Goal: Navigation & Orientation: Go to known website

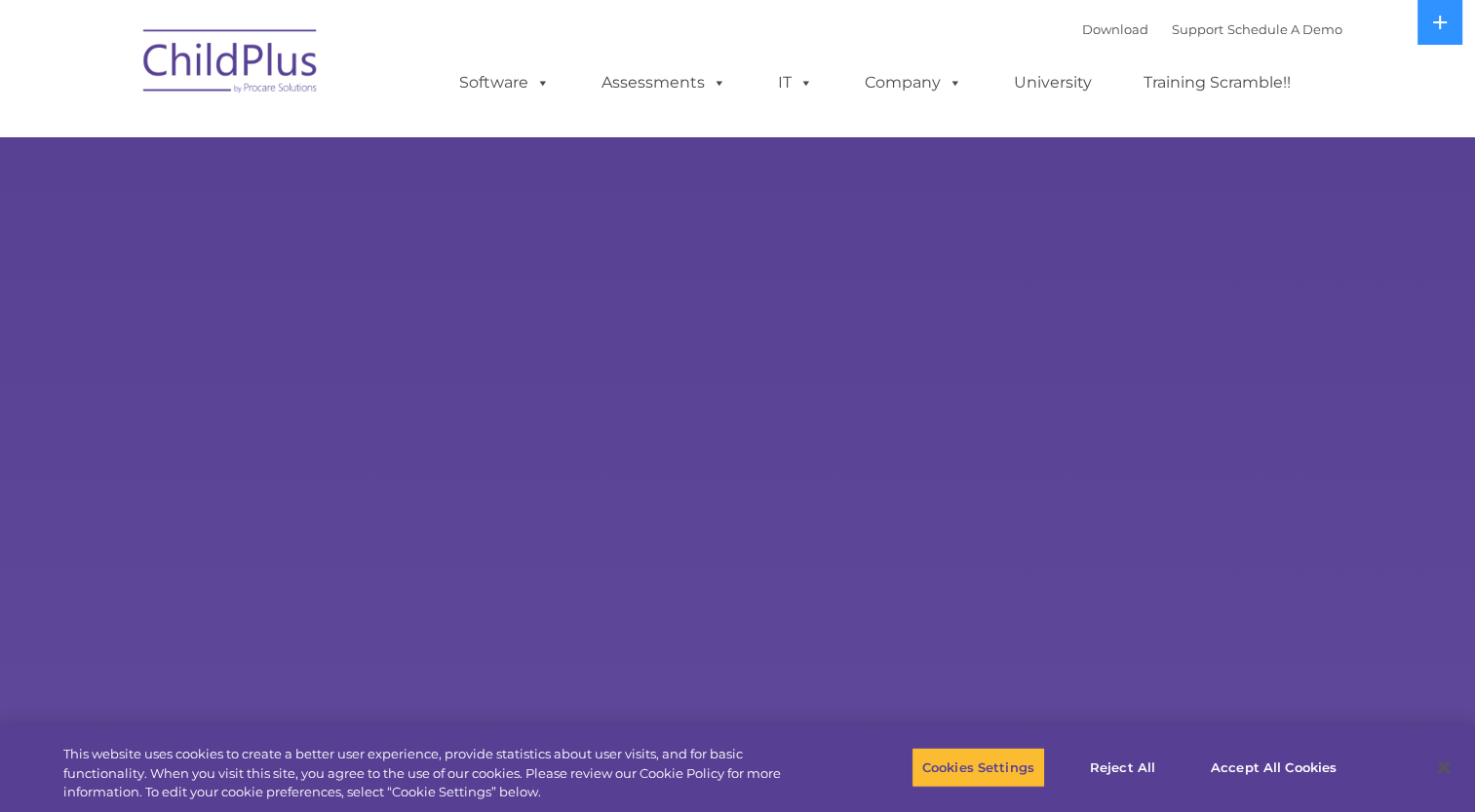
select select "MEDIUM"
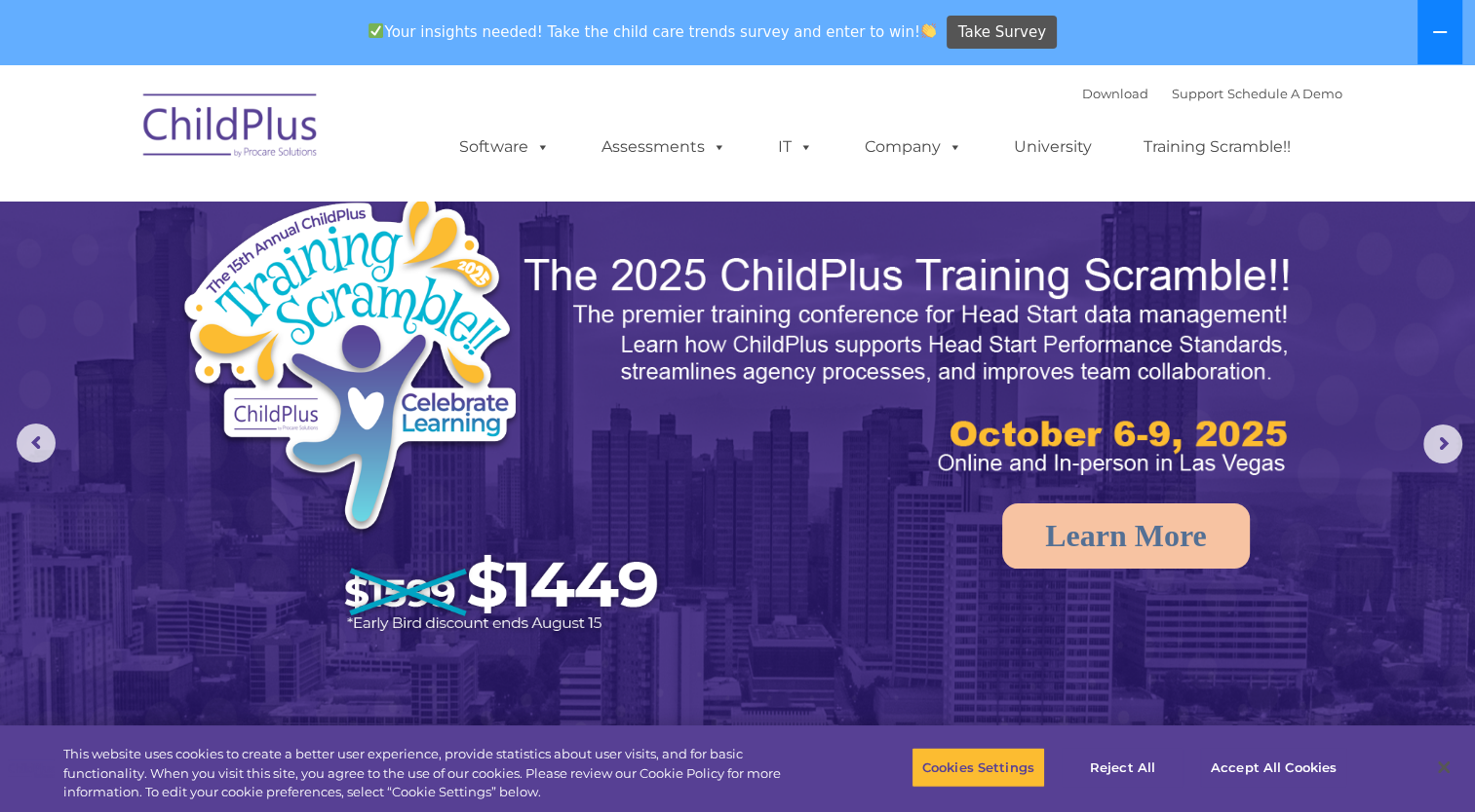
click at [1431, 47] on button at bounding box center [1439, 32] width 45 height 64
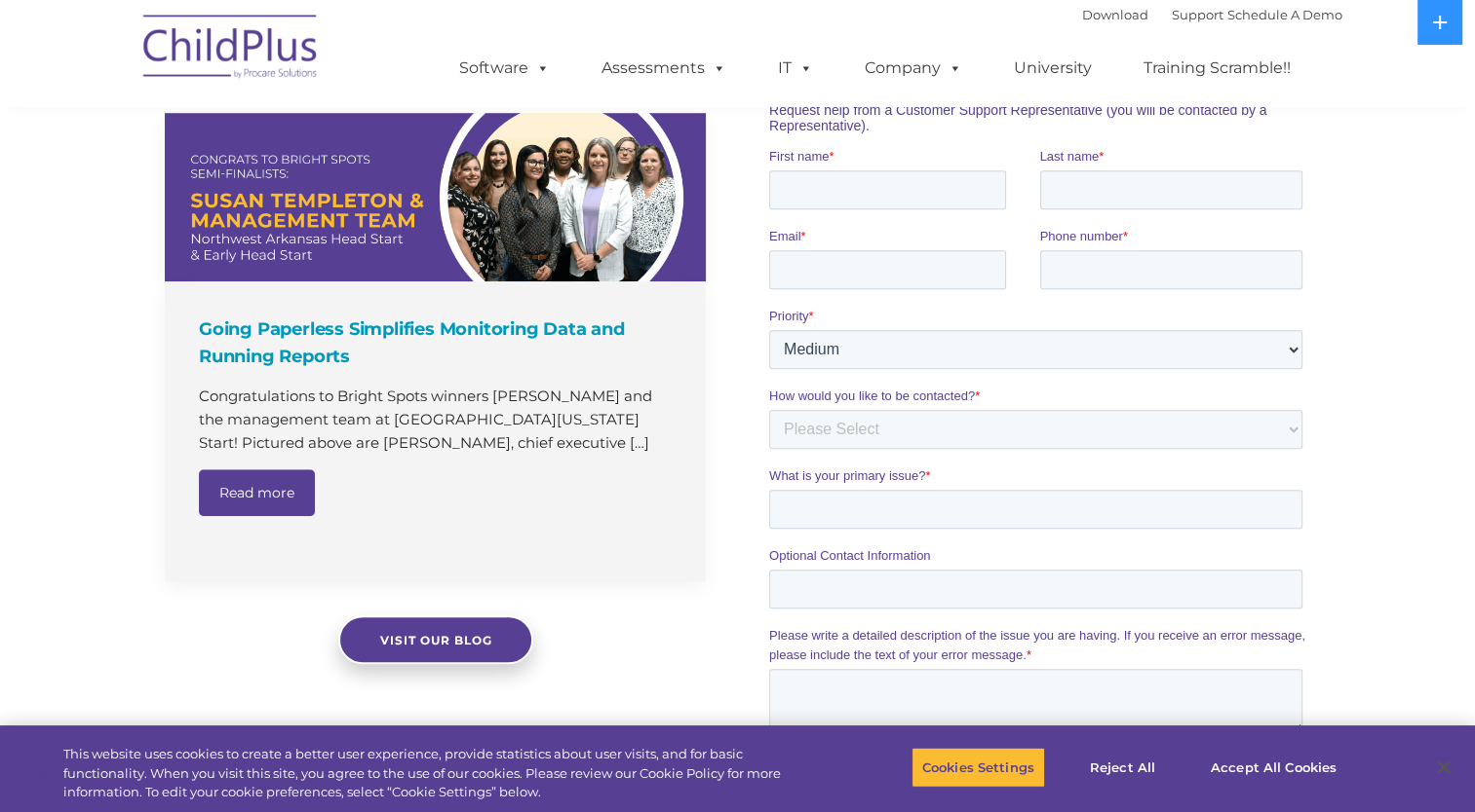
scroll to position [1295, 0]
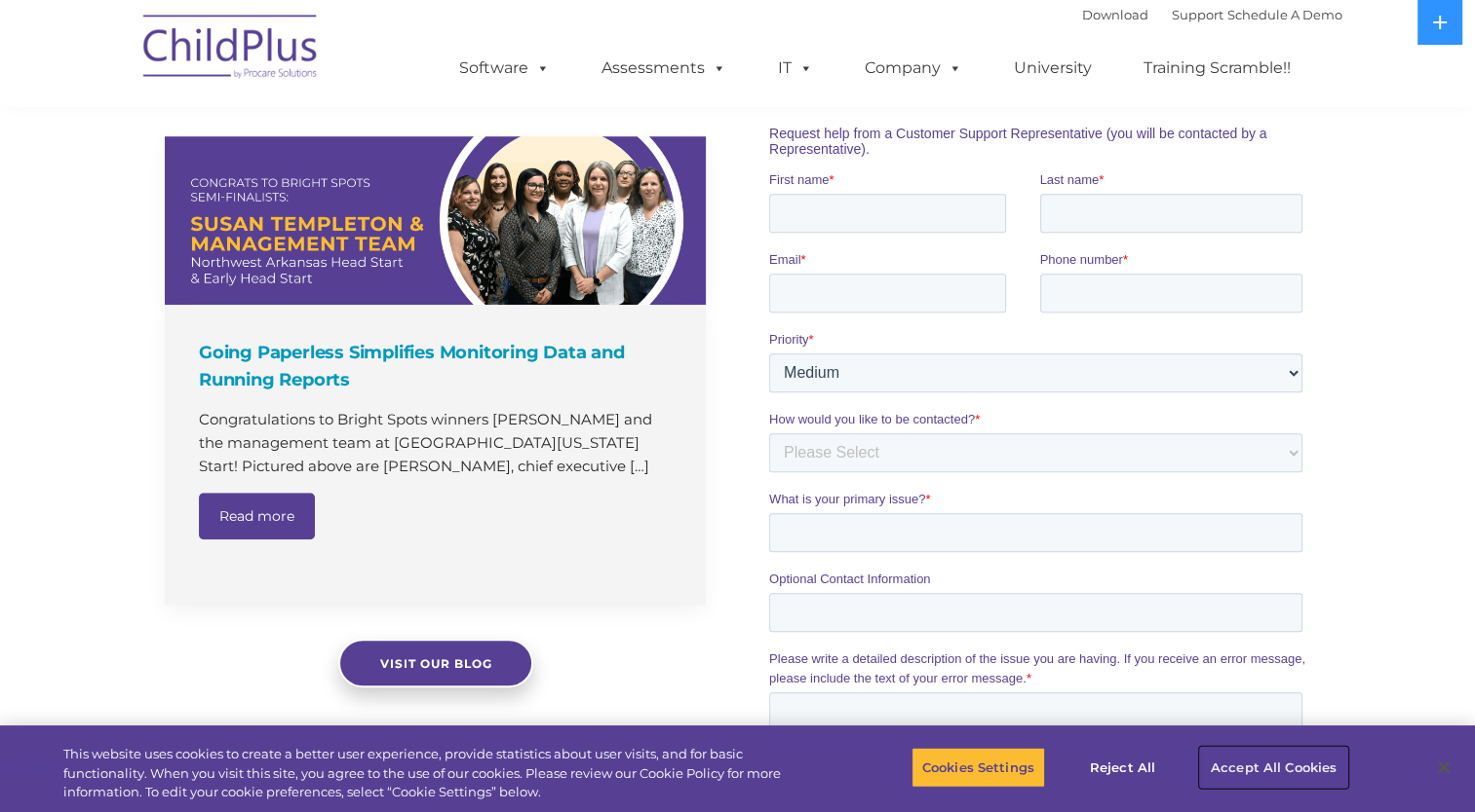
click at [1245, 776] on button "Accept All Cookies" at bounding box center [1273, 767] width 147 height 41
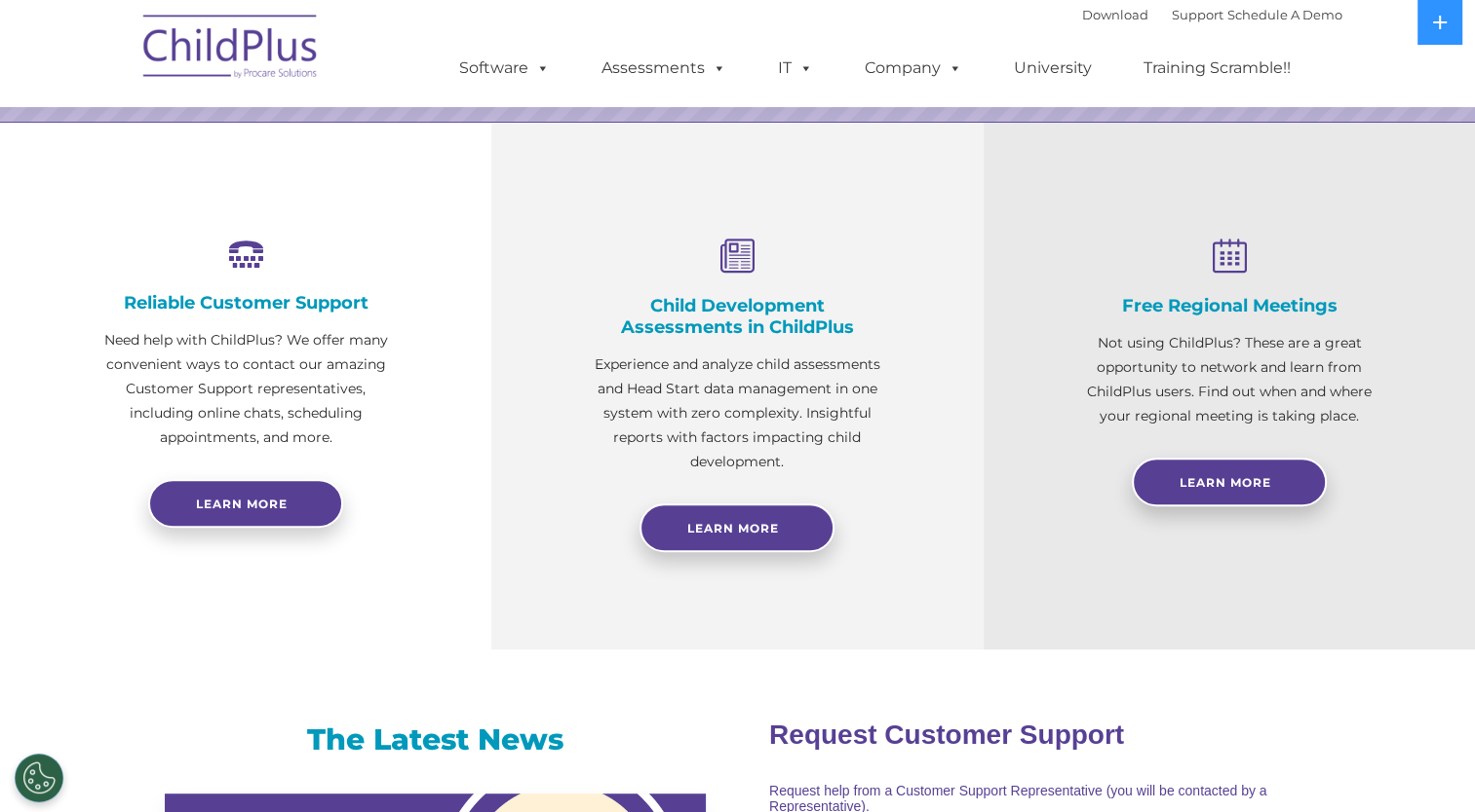
scroll to position [0, 0]
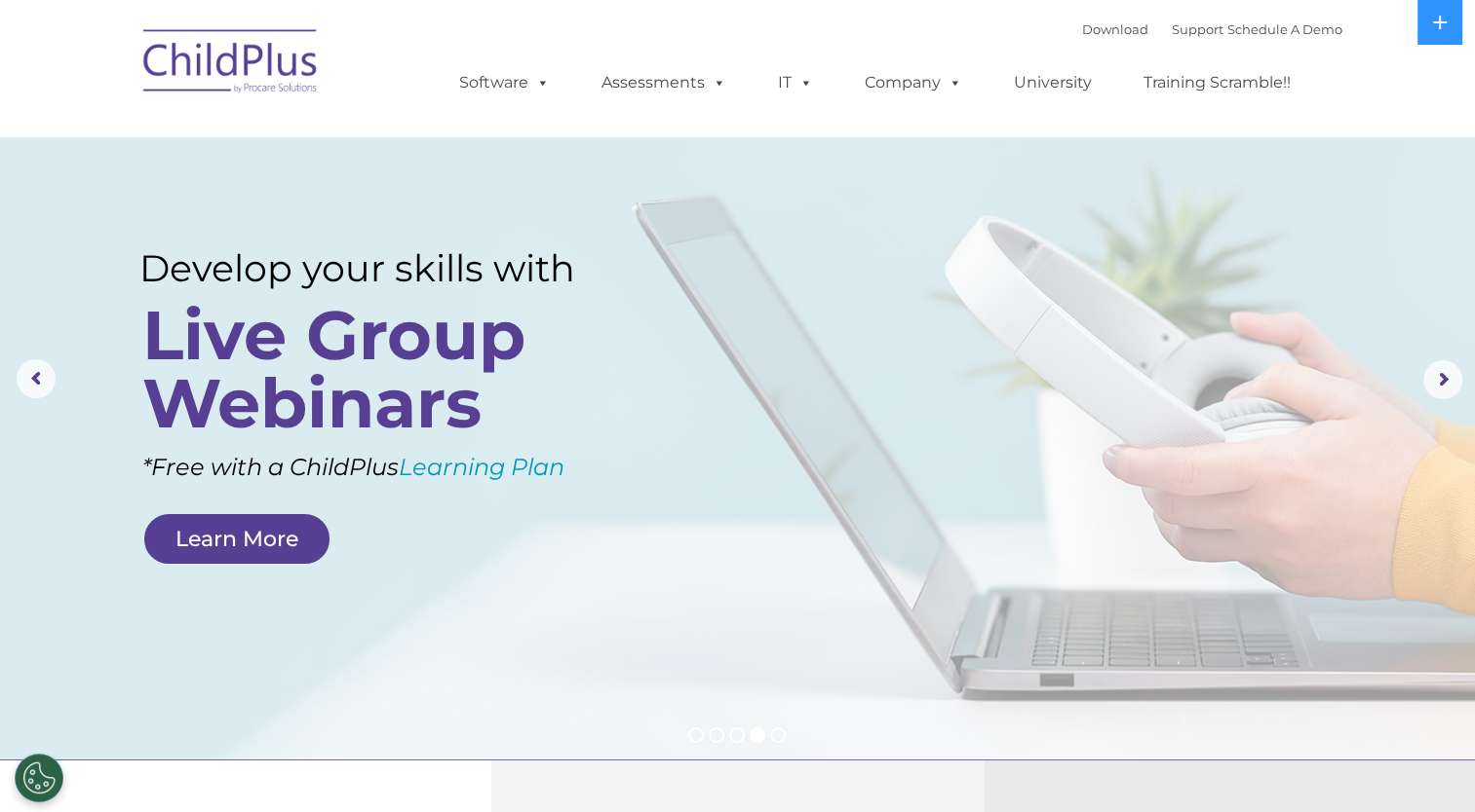
click at [250, 67] on img at bounding box center [231, 65] width 195 height 98
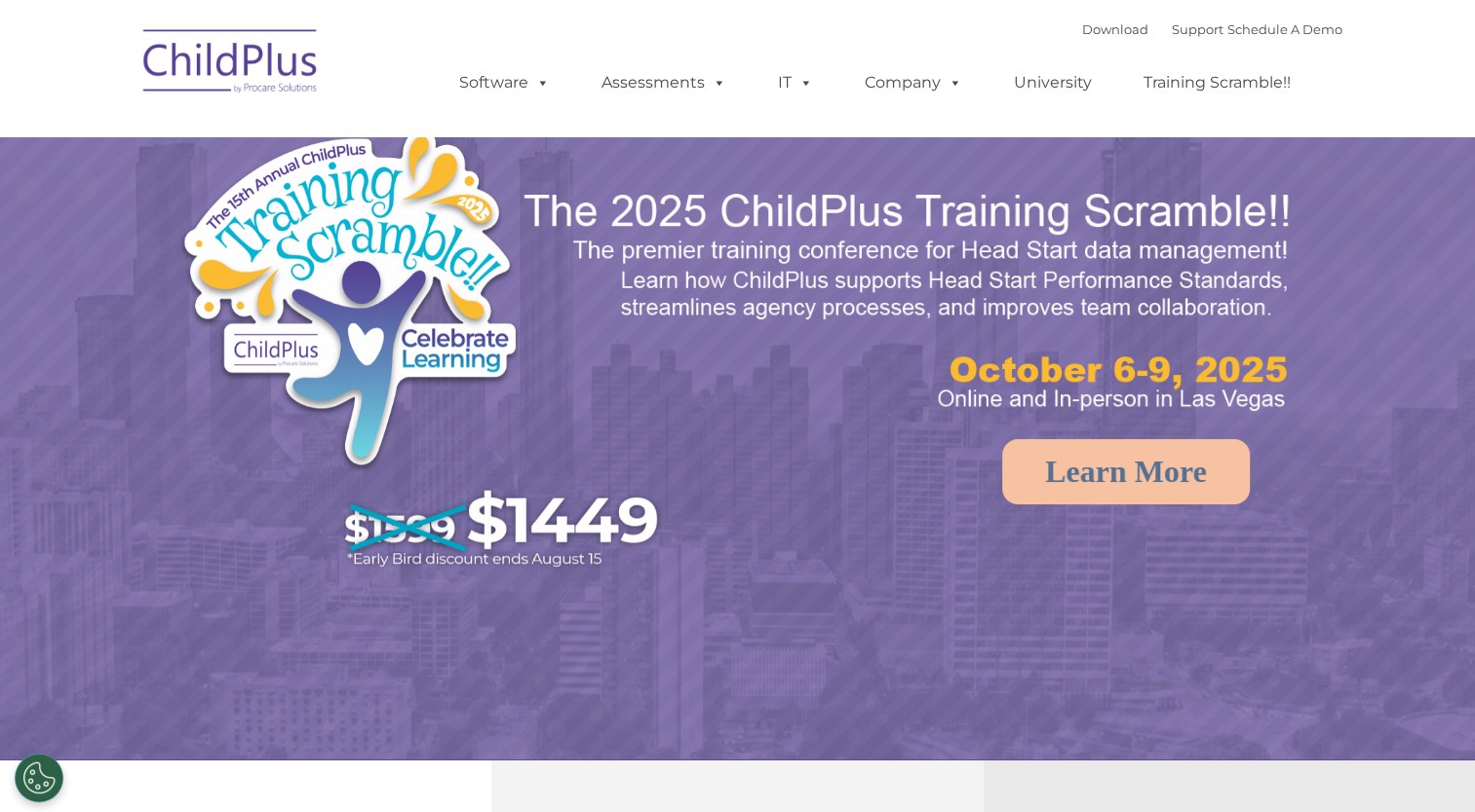
select select "MEDIUM"
